Goal: Task Accomplishment & Management: Manage account settings

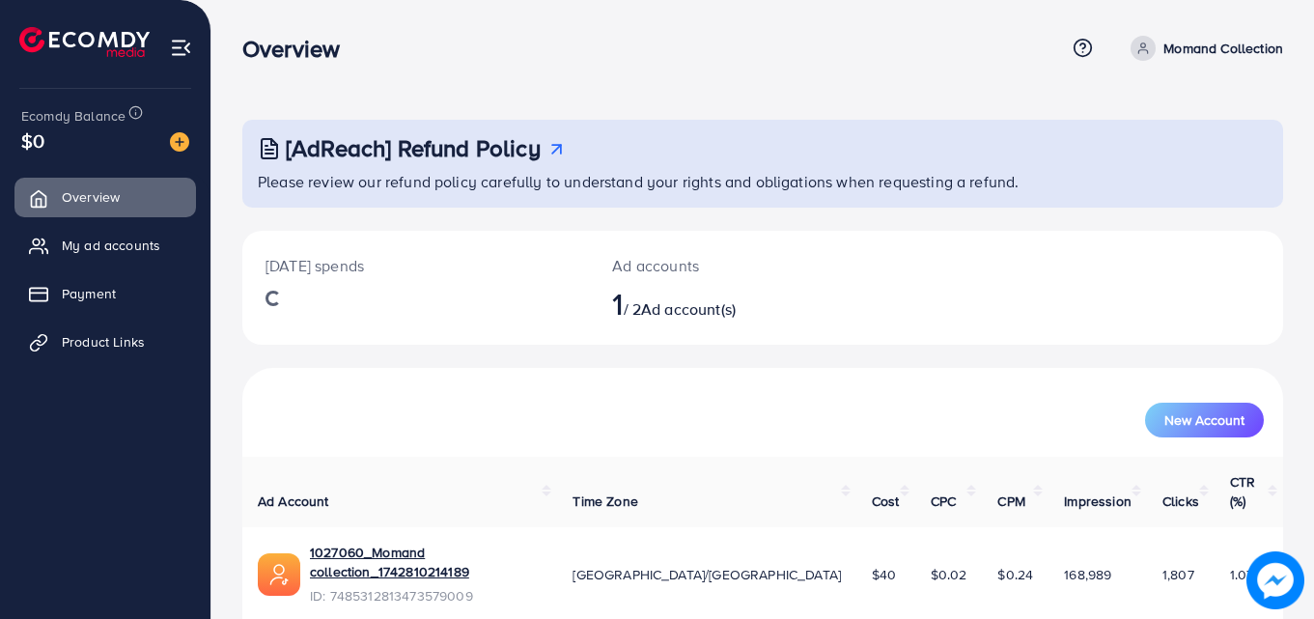
scroll to position [45, 0]
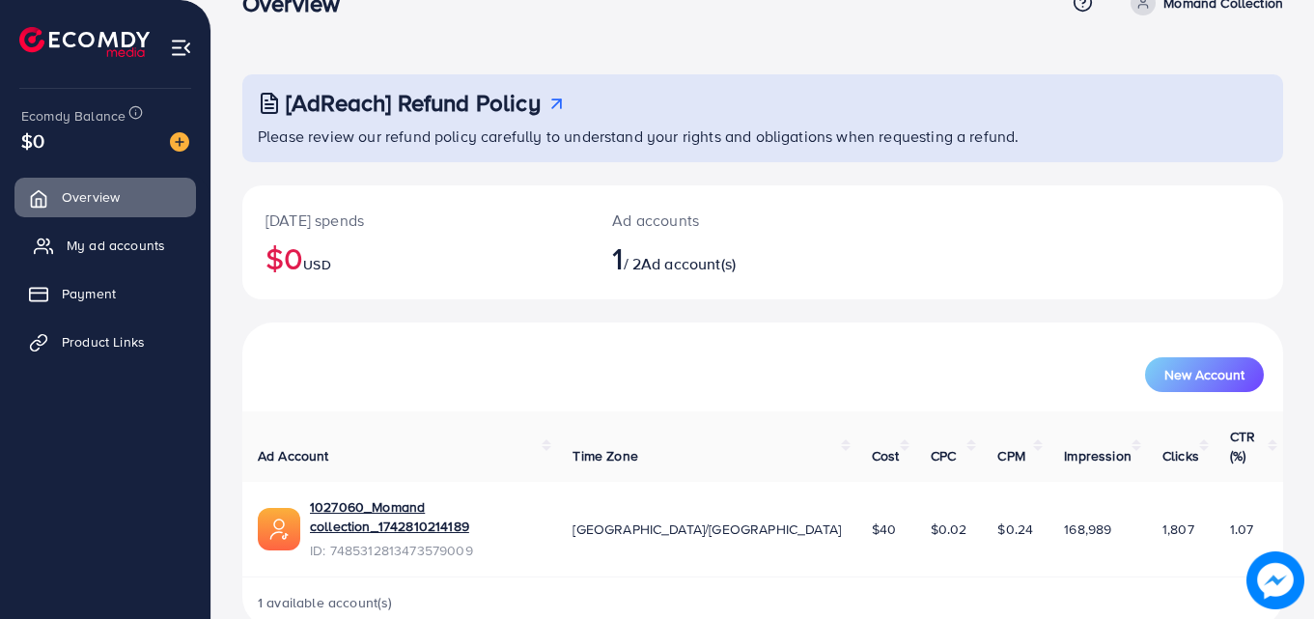
click at [119, 238] on span "My ad accounts" at bounding box center [116, 245] width 99 height 19
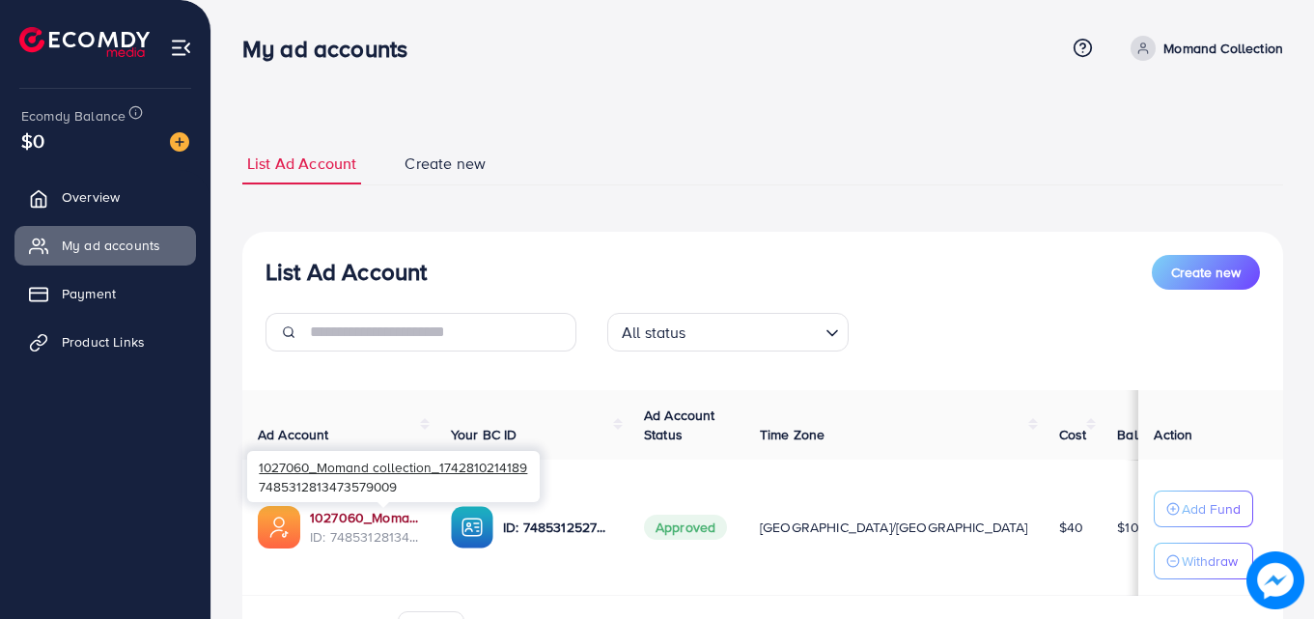
click at [420, 522] on link "1027060_Momand collection_1742810214189" at bounding box center [365, 517] width 110 height 19
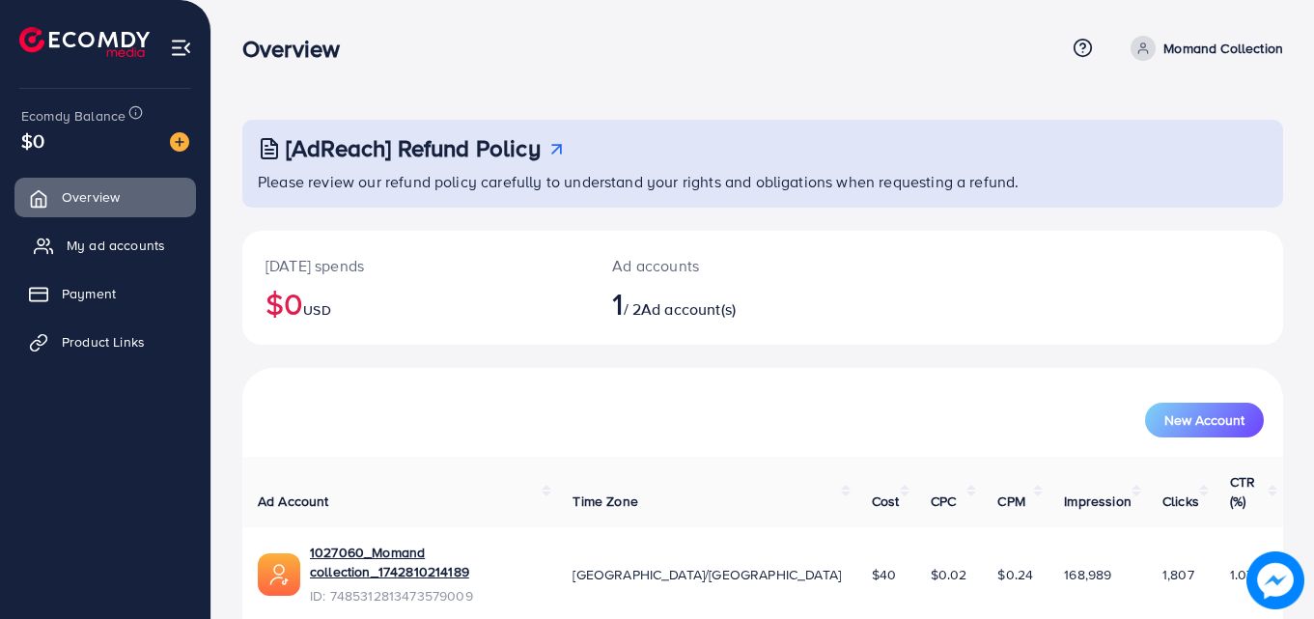
click at [129, 243] on span "My ad accounts" at bounding box center [116, 245] width 99 height 19
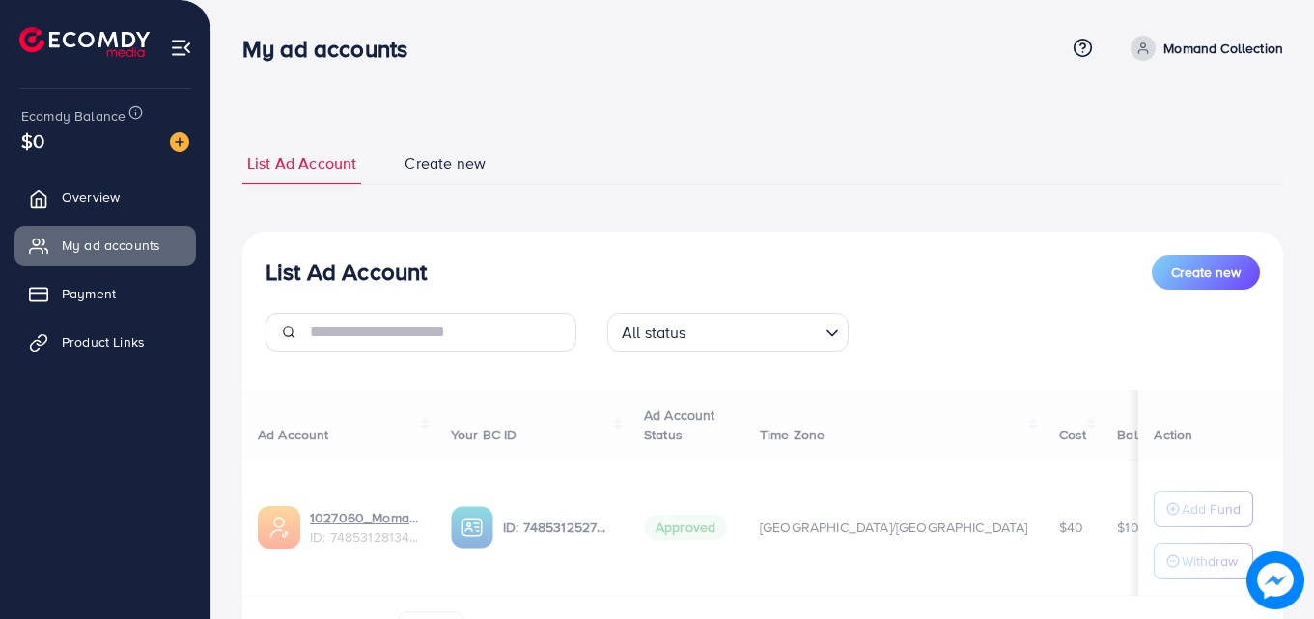
scroll to position [116, 0]
